Goal: Transaction & Acquisition: Purchase product/service

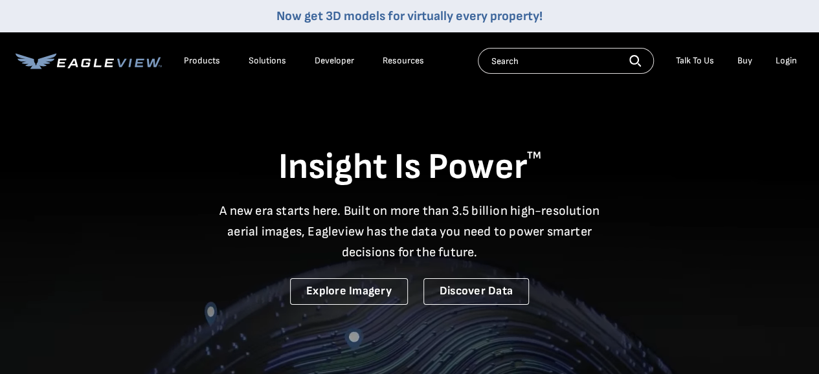
click at [785, 63] on div "Login" at bounding box center [786, 61] width 21 height 12
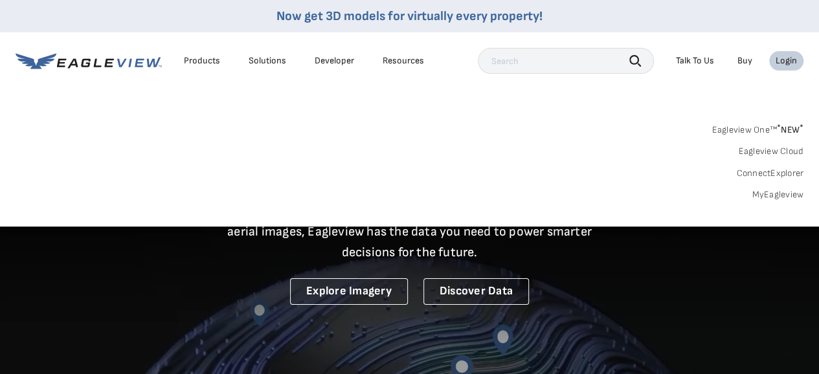
click at [776, 191] on link "MyEagleview" at bounding box center [778, 195] width 52 height 12
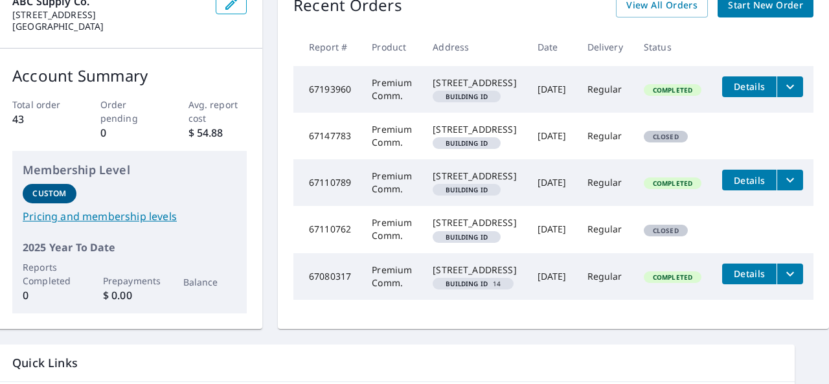
scroll to position [0, 30]
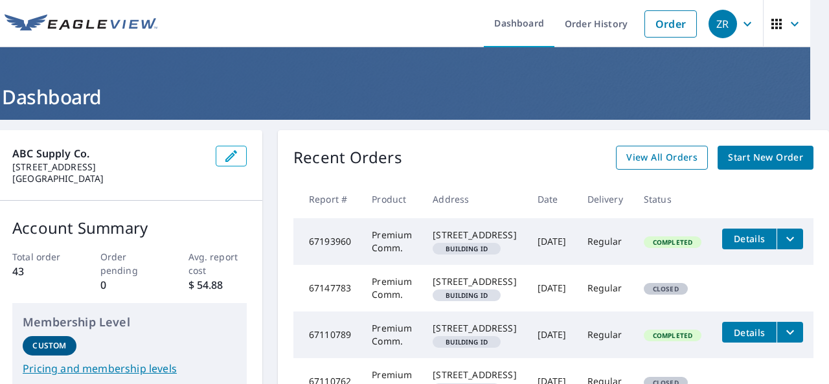
click at [637, 155] on span "View All Orders" at bounding box center [661, 158] width 71 height 16
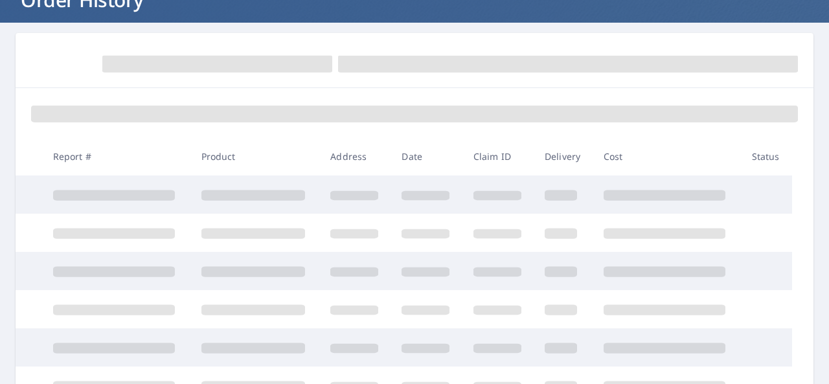
scroll to position [98, 0]
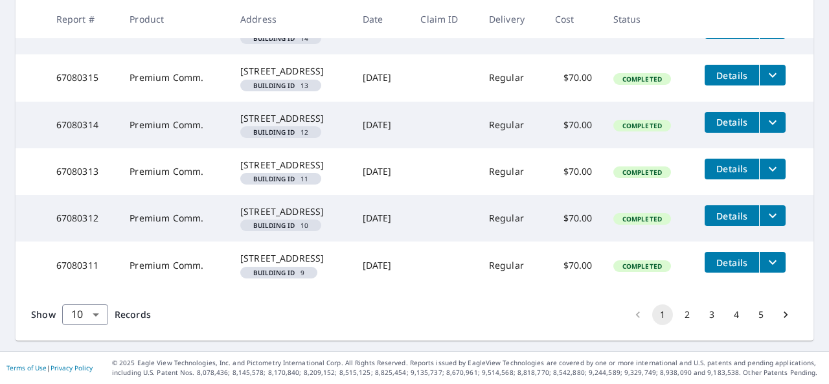
scroll to position [597, 0]
click at [677, 316] on button "2" at bounding box center [687, 314] width 21 height 21
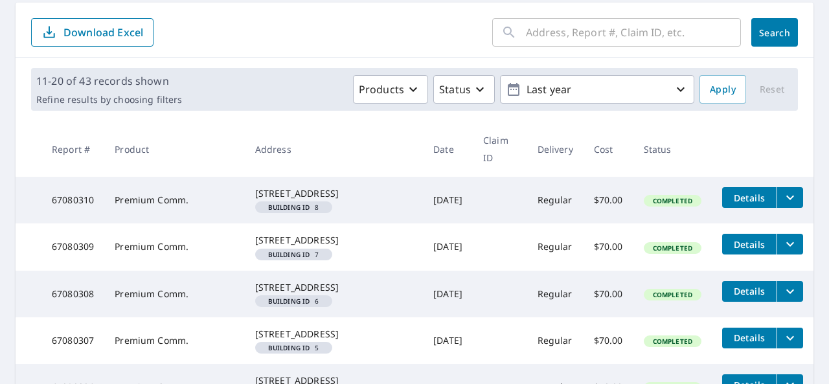
scroll to position [54, 0]
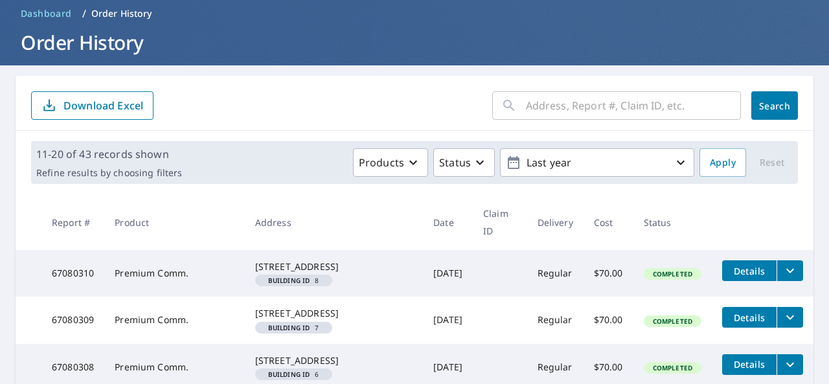
click at [52, 10] on span "Dashboard" at bounding box center [46, 13] width 51 height 13
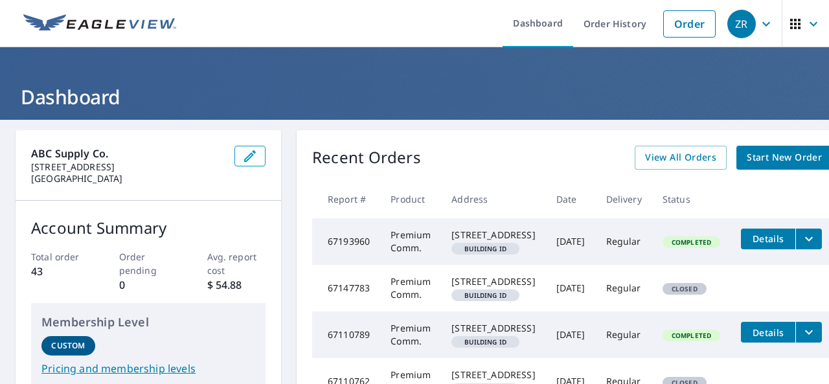
scroll to position [0, 31]
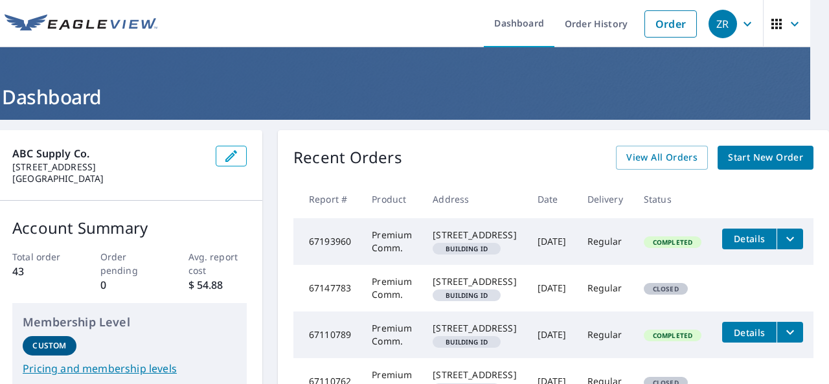
click at [760, 154] on span "Start New Order" at bounding box center [765, 158] width 75 height 16
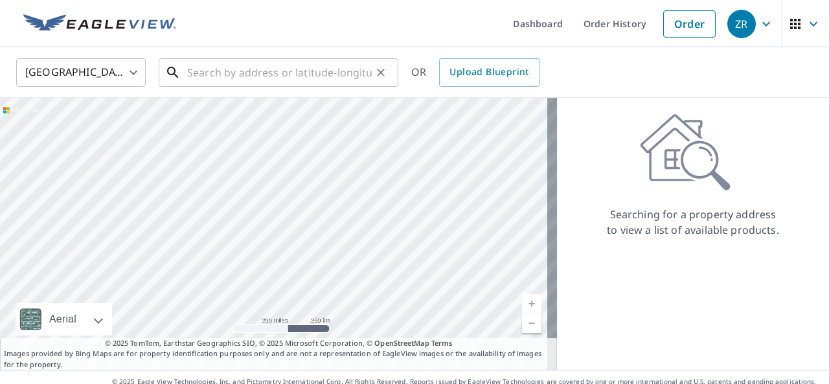
click at [263, 78] on input "text" at bounding box center [279, 72] width 185 height 36
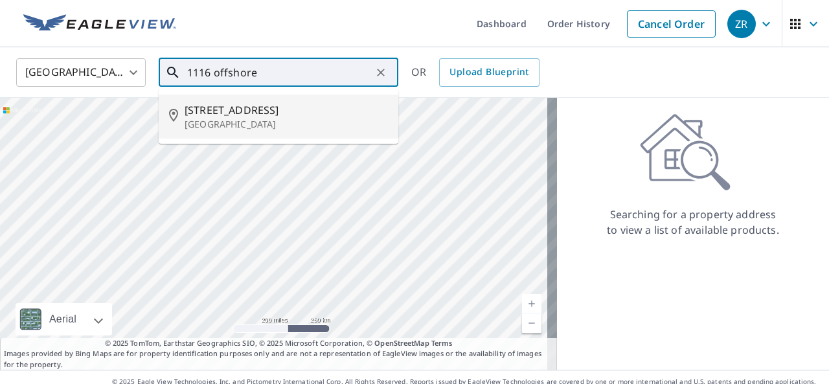
click at [262, 121] on p "[GEOGRAPHIC_DATA]" at bounding box center [286, 124] width 203 height 13
type input "[STREET_ADDRESS][PERSON_NAME]"
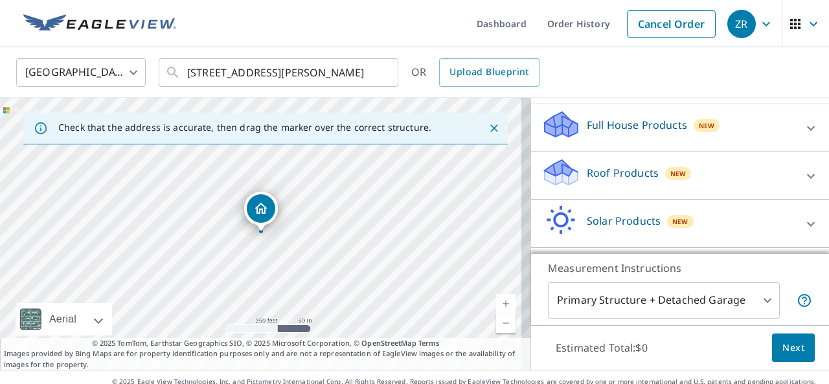
scroll to position [129, 0]
click at [665, 175] on div "New" at bounding box center [678, 172] width 27 height 13
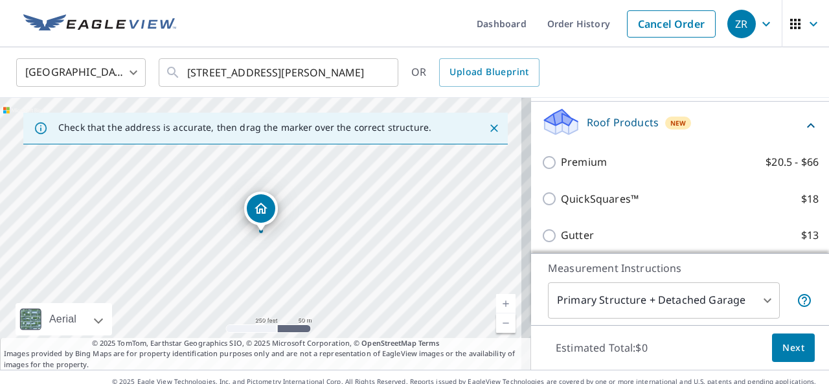
scroll to position [177, 0]
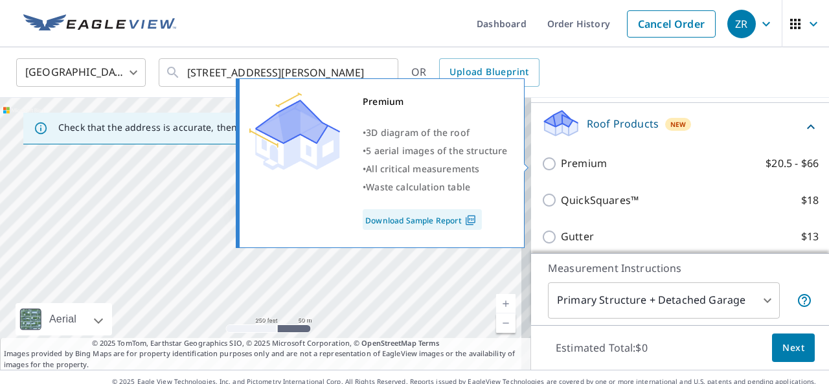
click at [618, 168] on label "Premium $20.5 - $66" at bounding box center [690, 163] width 258 height 16
click at [561, 168] on input "Premium $20.5 - $66" at bounding box center [550, 164] width 19 height 16
checkbox input "true"
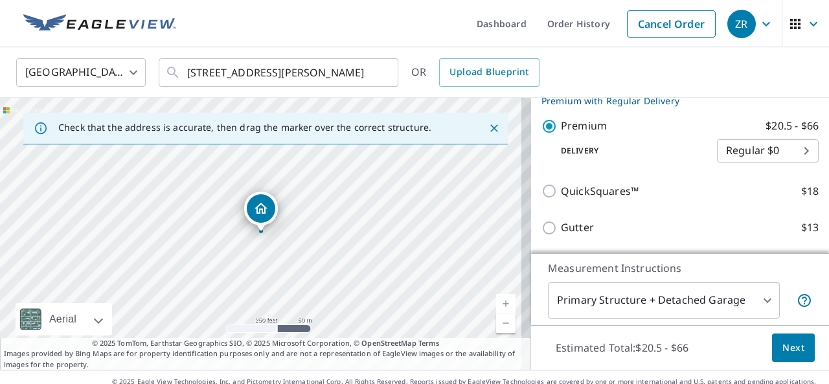
scroll to position [227, 0]
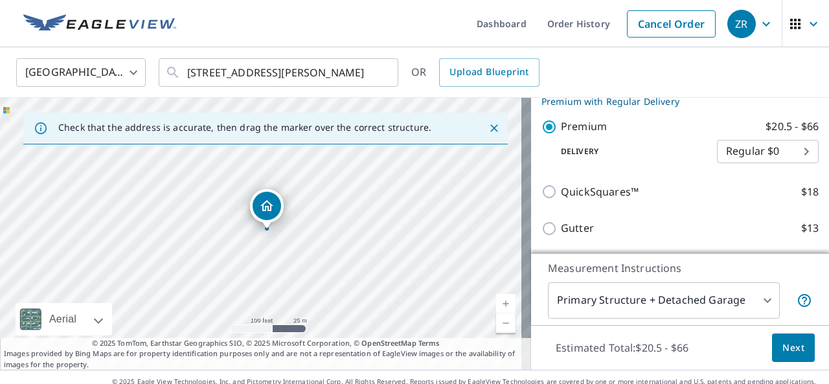
drag, startPoint x: 288, startPoint y: 258, endPoint x: 314, endPoint y: 222, distance: 44.6
click at [314, 222] on div "[STREET_ADDRESS][PERSON_NAME]" at bounding box center [265, 234] width 531 height 272
click at [496, 302] on link "Current Level 18, Zoom In" at bounding box center [505, 303] width 19 height 19
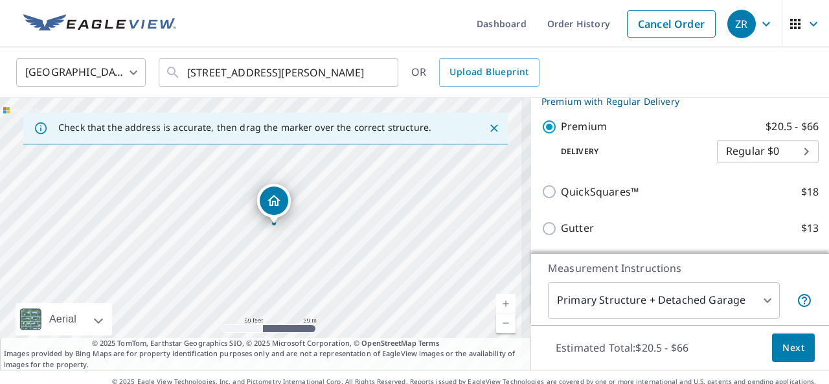
click at [496, 302] on link "Current Level 19, Zoom In" at bounding box center [505, 303] width 19 height 19
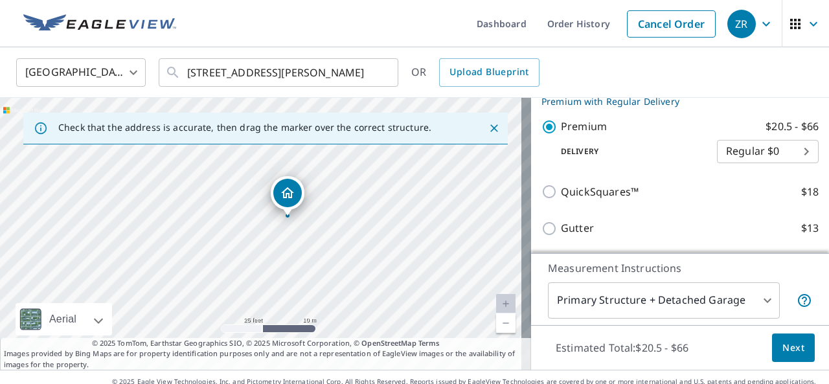
click at [394, 253] on div "[STREET_ADDRESS][PERSON_NAME]" at bounding box center [265, 234] width 531 height 272
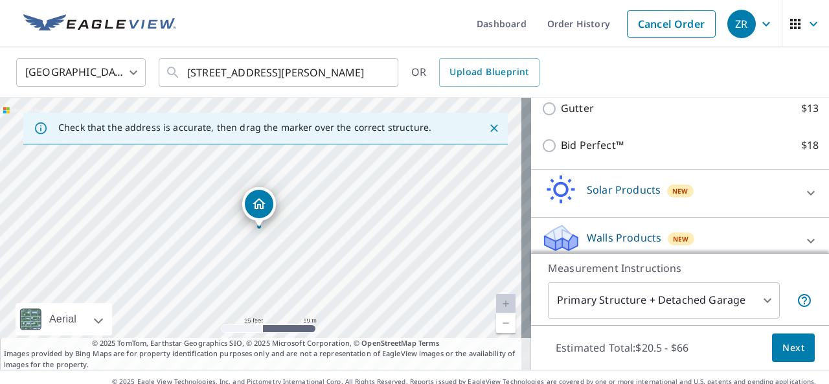
scroll to position [354, 0]
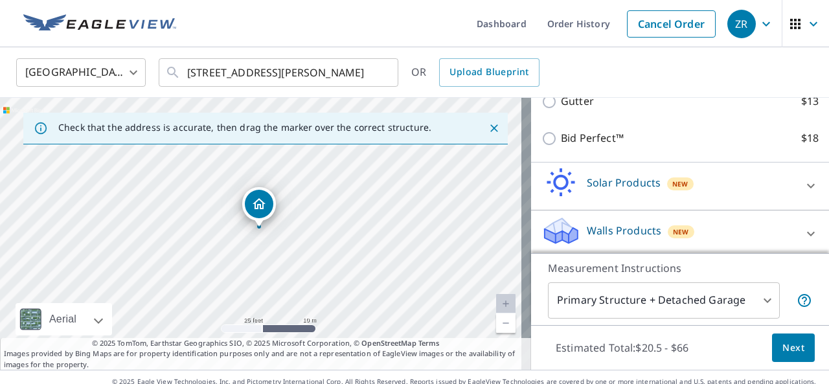
click at [782, 342] on span "Next" at bounding box center [793, 348] width 22 height 16
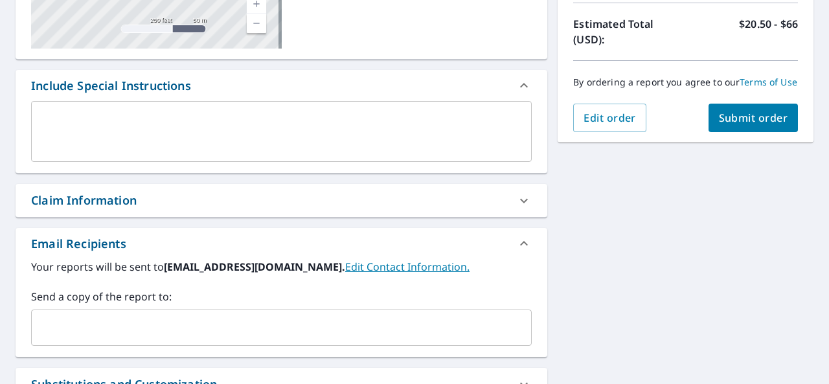
scroll to position [310, 0]
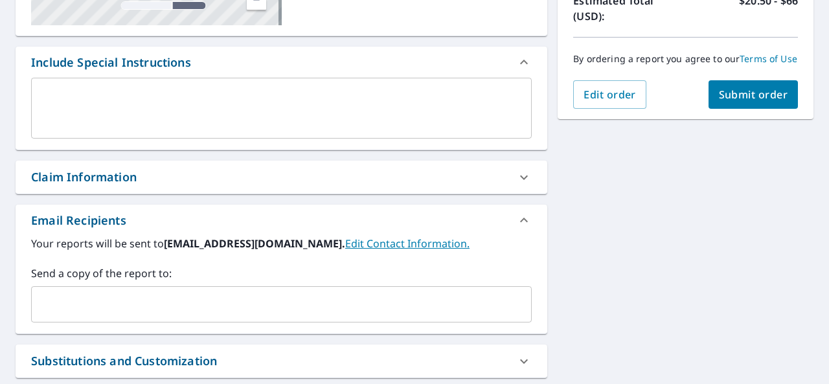
click at [336, 290] on div "​" at bounding box center [281, 304] width 501 height 36
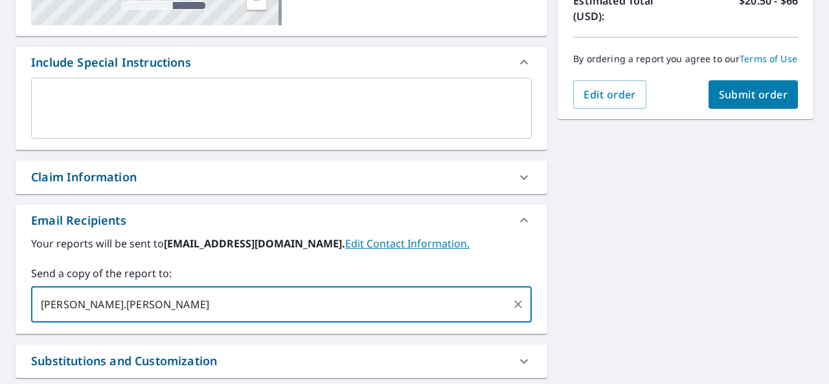
type input "[PERSON_NAME].[PERSON_NAME]"
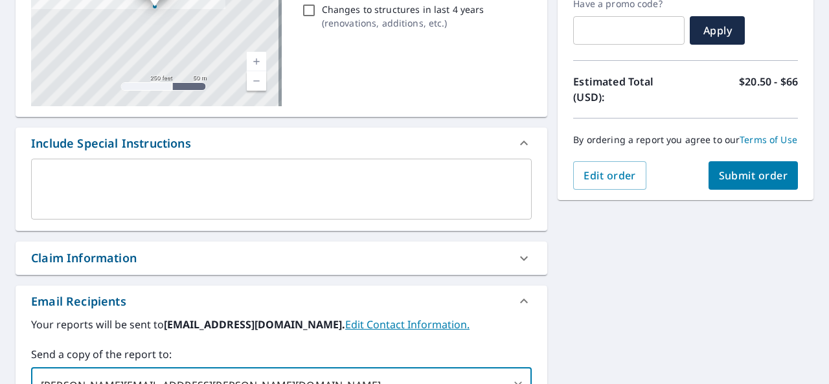
scroll to position [200, 0]
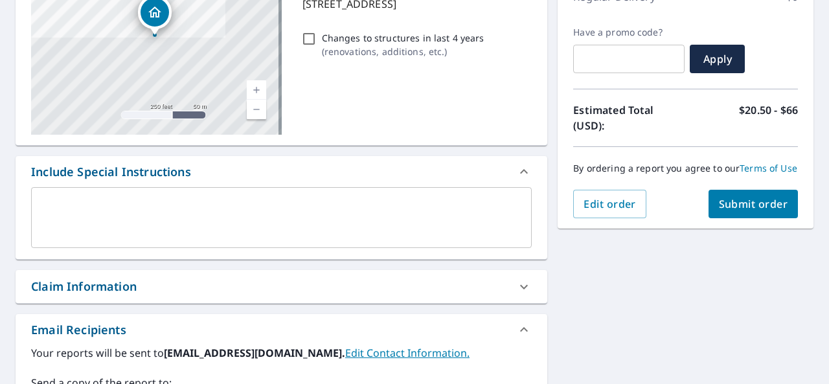
type input "[PERSON_NAME][EMAIL_ADDRESS][PERSON_NAME][DOMAIN_NAME]"
click at [733, 211] on span "Submit order" at bounding box center [753, 204] width 69 height 14
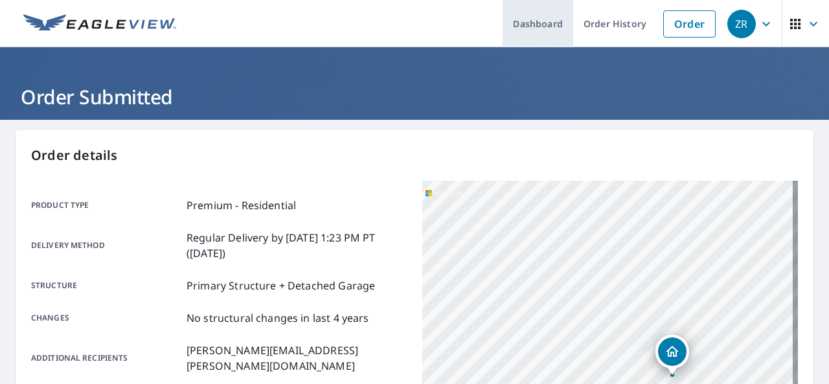
click at [525, 31] on link "Dashboard" at bounding box center [538, 23] width 71 height 47
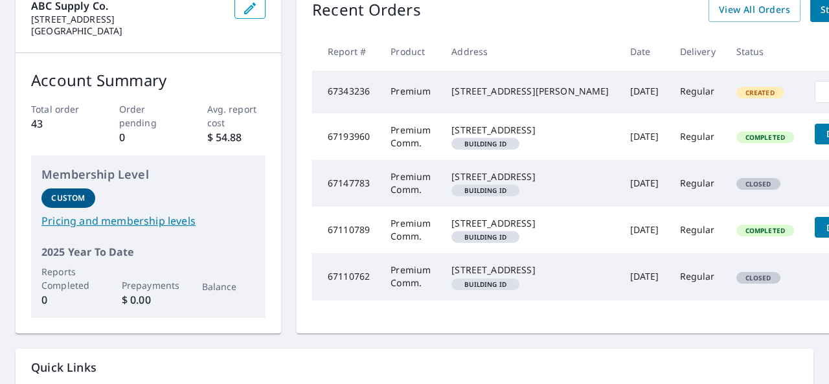
scroll to position [148, 31]
